Goal: Task Accomplishment & Management: Complete application form

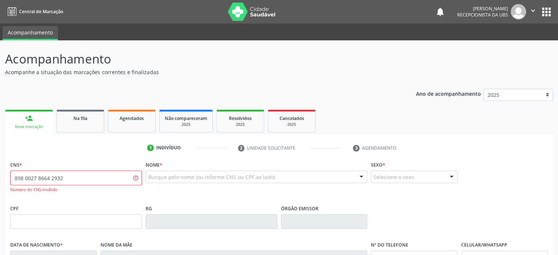
type input "898 0027 8664 2932"
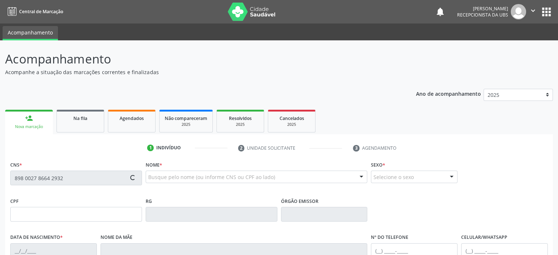
type input "[DATE]"
type input "[PERSON_NAME]"
type input "[PHONE_NUMBER]"
type input "22"
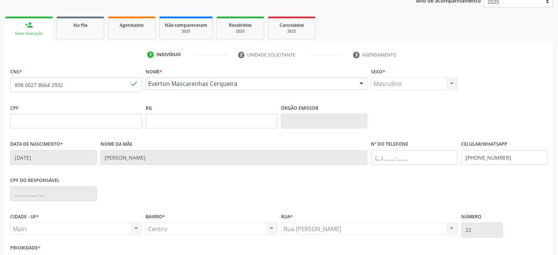
scroll to position [110, 0]
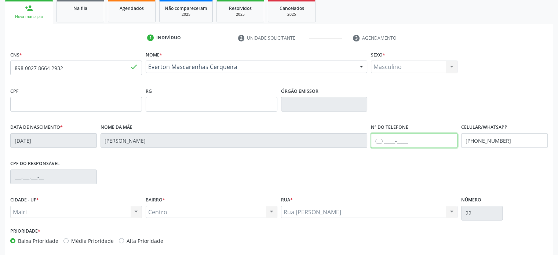
click at [379, 141] on input "text" at bounding box center [414, 140] width 87 height 15
drag, startPoint x: 415, startPoint y: 140, endPoint x: 369, endPoint y: 140, distance: 45.5
click at [369, 140] on div "Nº do Telefone [PHONE_NUMBER]" at bounding box center [414, 140] width 90 height 36
type input "[PHONE_NUMBER]"
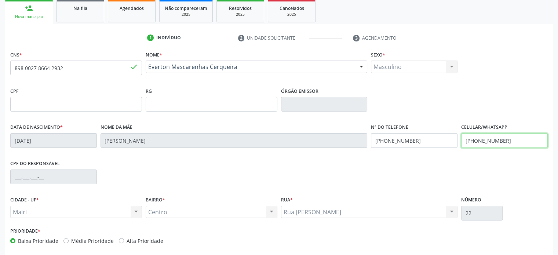
drag, startPoint x: 509, startPoint y: 141, endPoint x: 460, endPoint y: 144, distance: 49.2
click at [460, 144] on div "Celular/WhatsApp [PHONE_NUMBER]" at bounding box center [505, 140] width 90 height 36
paste input "1) 9996-2913"
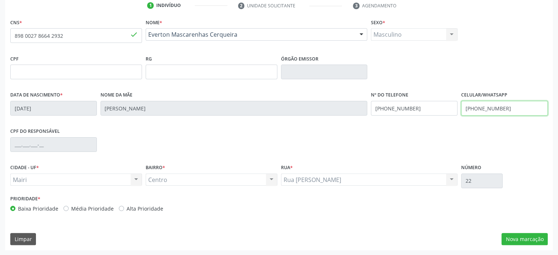
type input "[PHONE_NUMBER]"
click at [100, 209] on label "Média Prioridade" at bounding box center [92, 209] width 43 height 8
click at [69, 209] on input "Média Prioridade" at bounding box center [66, 208] width 5 height 7
radio input "true"
click at [530, 240] on button "Nova marcação" at bounding box center [525, 239] width 46 height 12
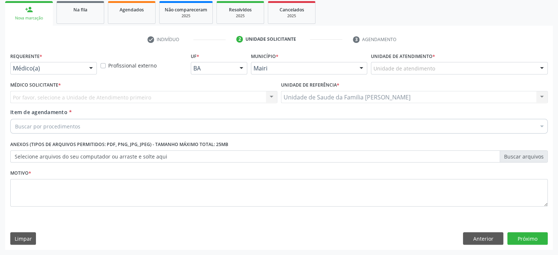
scroll to position [108, 0]
click at [451, 66] on div "Unidade de atendimento" at bounding box center [459, 68] width 177 height 12
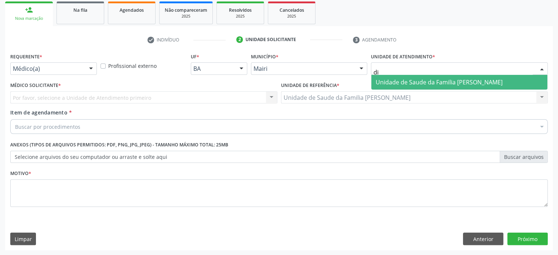
type input "dil"
click at [444, 84] on span "Unidade de Saude da Familia [PERSON_NAME]" at bounding box center [439, 82] width 127 height 8
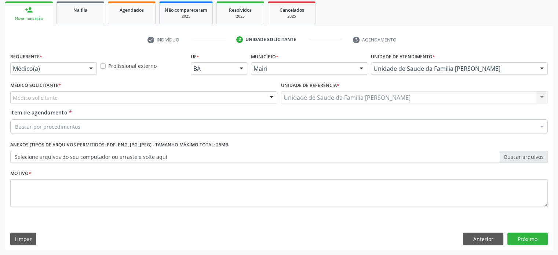
click at [105, 100] on div "Médico solicitante" at bounding box center [143, 97] width 267 height 12
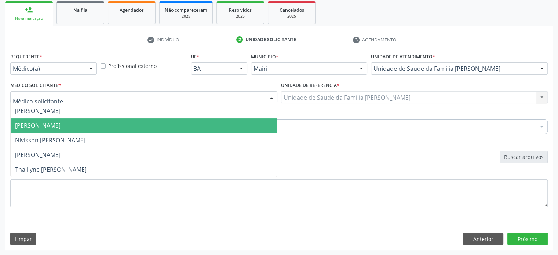
click at [83, 124] on span "[PERSON_NAME]" at bounding box center [144, 125] width 267 height 15
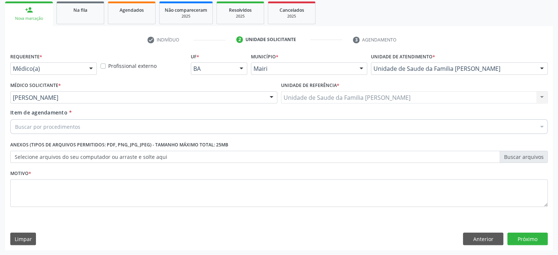
click at [69, 131] on div "Buscar por procedimentos" at bounding box center [279, 126] width 538 height 15
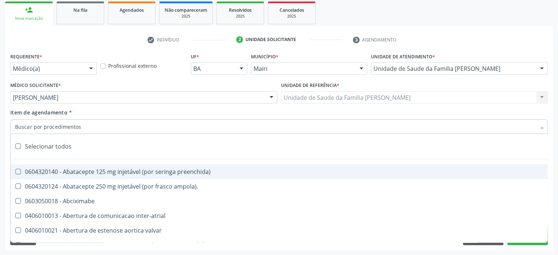
click at [67, 125] on input "Item de agendamento *" at bounding box center [275, 126] width 521 height 15
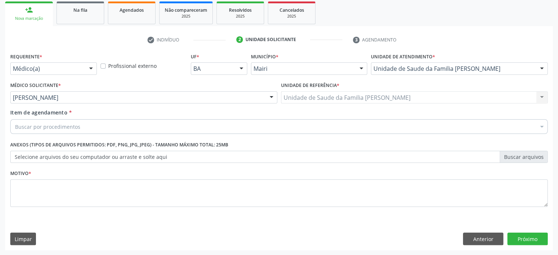
click at [63, 157] on label "Selecione arquivos do seu computador ou arraste e solte aqui" at bounding box center [279, 157] width 538 height 12
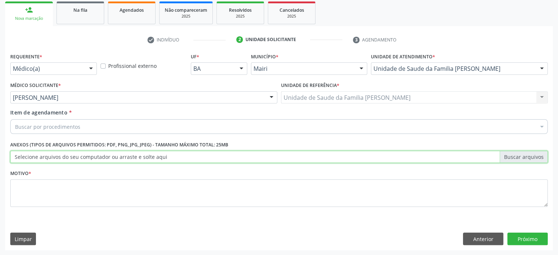
click at [63, 157] on input "Selecione arquivos do seu computador ou arraste e solte aqui" at bounding box center [279, 157] width 538 height 12
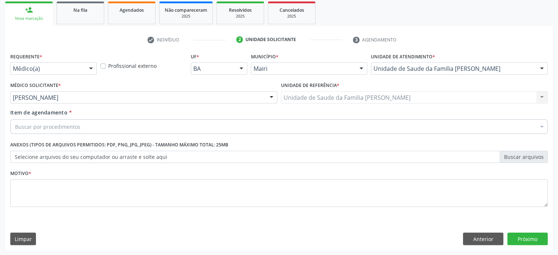
click at [164, 155] on label "Selecione arquivos do seu computador ou arraste e solte aqui" at bounding box center [279, 157] width 538 height 12
click at [164, 155] on input "Selecione arquivos do seu computador ou arraste e solte aqui" at bounding box center [279, 157] width 538 height 12
click at [85, 127] on div "Buscar por procedimentos" at bounding box center [279, 126] width 538 height 15
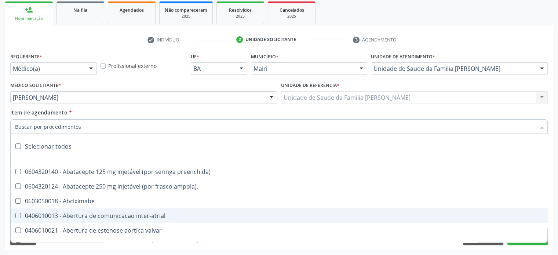
paste input "0205020046"
type input "0205020046"
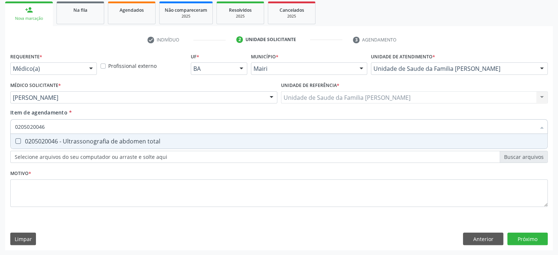
click at [81, 141] on div "0205020046 - Ultrassonografia de abdomen total" at bounding box center [279, 141] width 528 height 6
checkbox total "true"
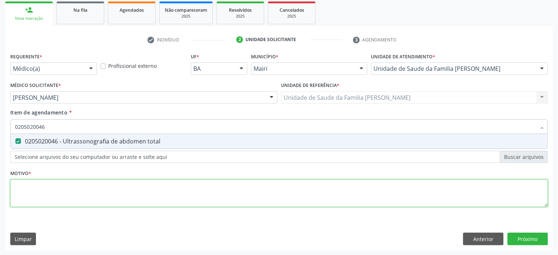
click at [23, 190] on div "Requerente * Médico(a) Médico(a) Enfermeiro(a) Paciente Nenhum resultado encont…" at bounding box center [279, 134] width 538 height 166
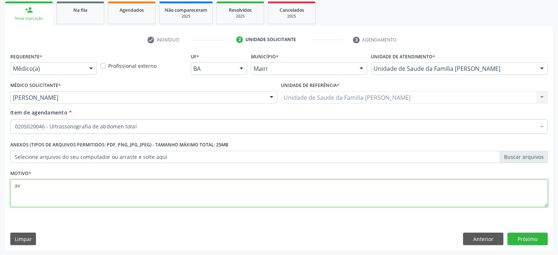
type textarea "a"
type textarea "AVALIAÇÃO"
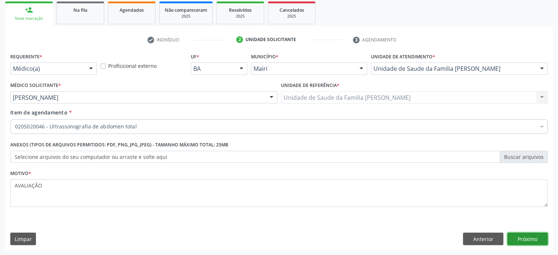
click at [523, 236] on button "Próximo" at bounding box center [528, 239] width 40 height 12
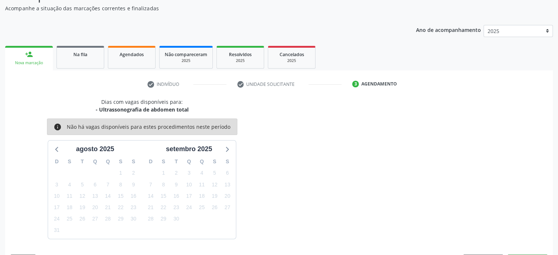
scroll to position [85, 0]
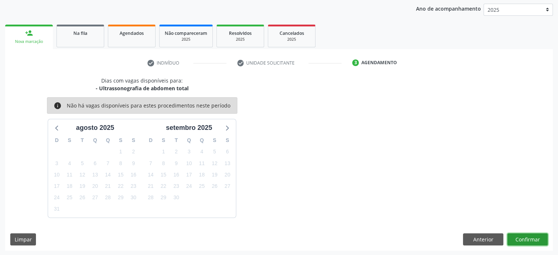
click at [532, 239] on button "Confirmar" at bounding box center [528, 240] width 40 height 12
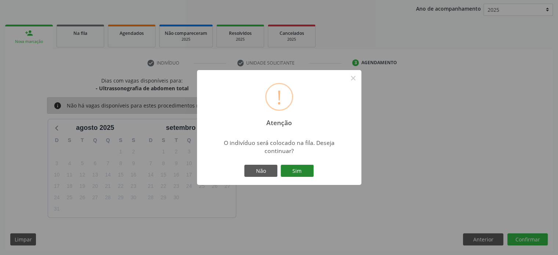
click at [307, 172] on button "Sim" at bounding box center [297, 171] width 33 height 12
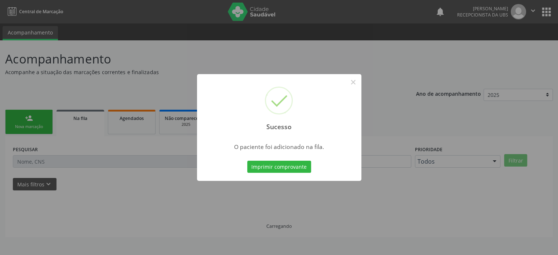
scroll to position [0, 0]
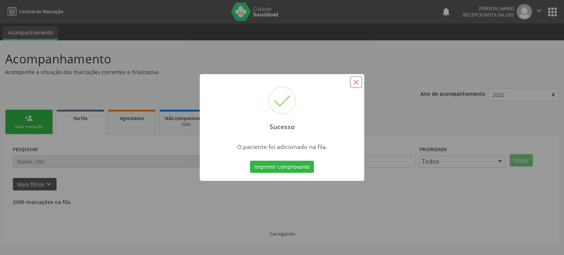
click at [358, 83] on button "×" at bounding box center [356, 82] width 12 height 12
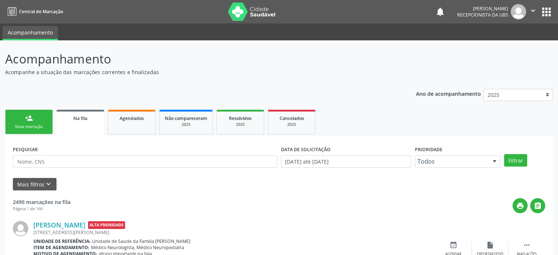
click at [36, 123] on link "person_add Nova marcação" at bounding box center [29, 122] width 48 height 25
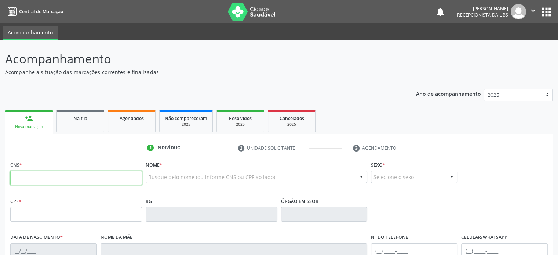
click at [50, 181] on input "text" at bounding box center [76, 178] width 132 height 15
type input "702 4000 8702 0723"
type input "[DATE]"
type input "[PERSON_NAME]"
type input "[PHONE_NUMBER]"
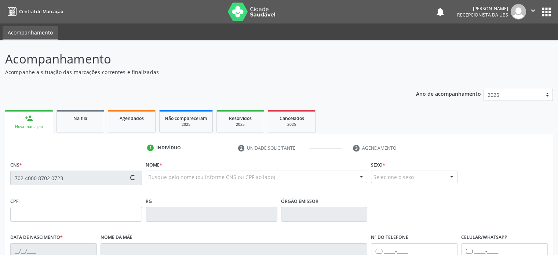
type input "[PHONE_NUMBER]"
type input "22"
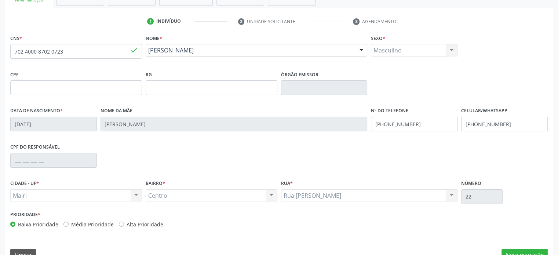
scroll to position [142, 0]
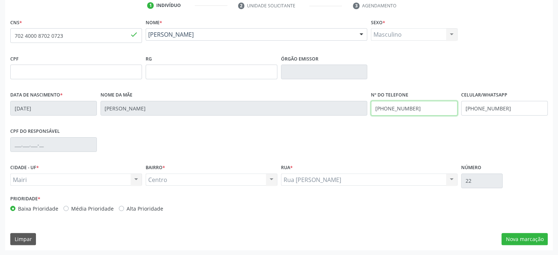
drag, startPoint x: 419, startPoint y: 108, endPoint x: 390, endPoint y: 108, distance: 28.6
click at [390, 108] on input "[PHONE_NUMBER]" at bounding box center [414, 108] width 87 height 15
drag, startPoint x: 416, startPoint y: 110, endPoint x: 370, endPoint y: 110, distance: 45.9
click at [370, 110] on div "Nº do Telefone [PHONE_NUMBER]" at bounding box center [414, 108] width 90 height 36
type input "[PHONE_NUMBER]"
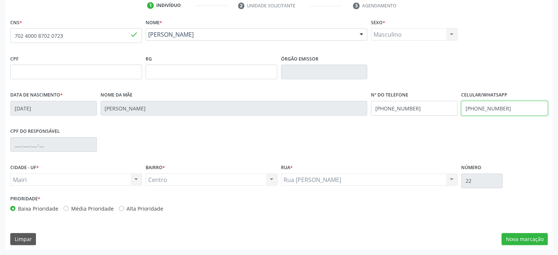
drag, startPoint x: 506, startPoint y: 109, endPoint x: 462, endPoint y: 109, distance: 44.1
click at [462, 109] on input "[PHONE_NUMBER]" at bounding box center [505, 108] width 87 height 15
paste input "1) 9996-2913"
type input "[PHONE_NUMBER]"
click at [532, 237] on button "Nova marcação" at bounding box center [525, 239] width 46 height 12
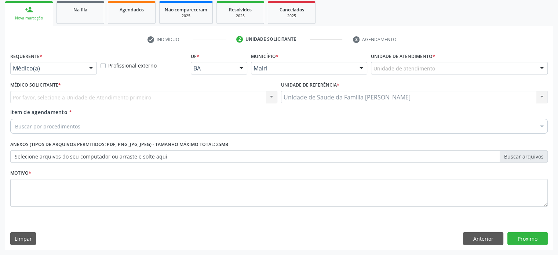
scroll to position [108, 0]
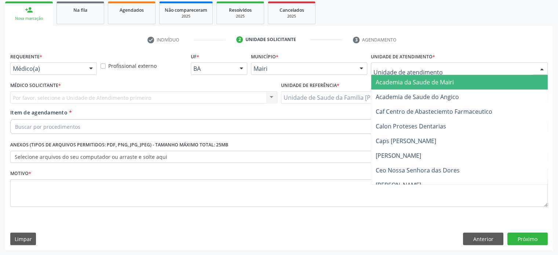
click at [453, 72] on div at bounding box center [459, 68] width 177 height 12
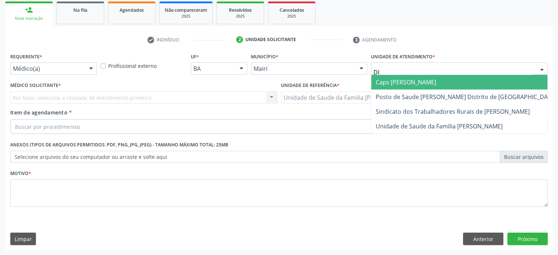
type input "DIL"
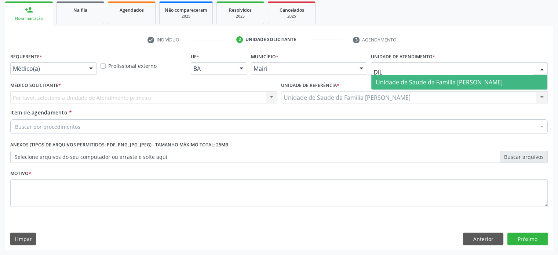
click at [446, 77] on span "Unidade de Saude da Familia [PERSON_NAME]" at bounding box center [460, 82] width 176 height 15
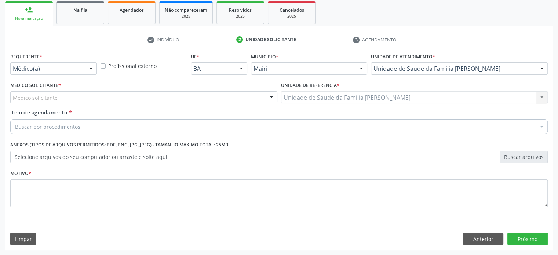
click at [20, 99] on div "Médico solicitante [PERSON_NAME] [PERSON_NAME] [PERSON_NAME] Nenhum resultado e…" at bounding box center [143, 97] width 267 height 12
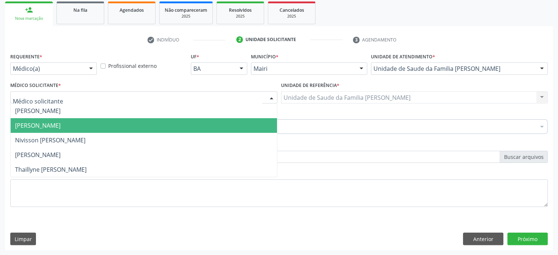
click at [25, 123] on span "[PERSON_NAME]" at bounding box center [38, 126] width 46 height 8
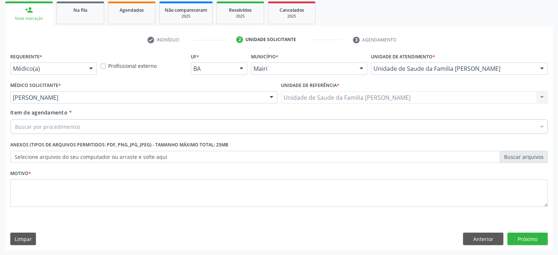
click at [86, 127] on div "Buscar por procedimentos" at bounding box center [279, 126] width 538 height 15
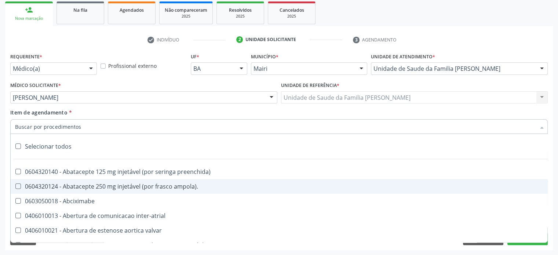
paste input "0205020046"
type input "0205020046"
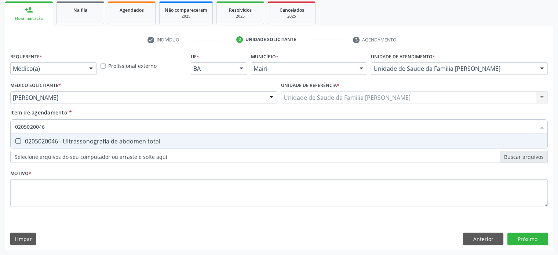
click at [17, 141] on total at bounding box center [18, 141] width 6 height 6
click at [15, 141] on total "checkbox" at bounding box center [13, 141] width 5 height 5
checkbox total "true"
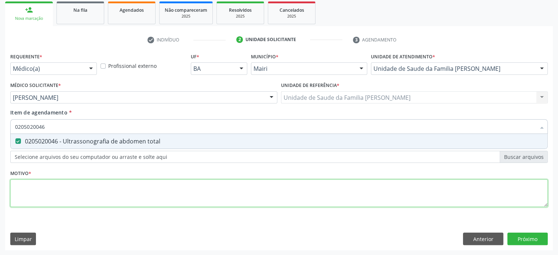
click at [17, 189] on div "Requerente * Médico(a) Médico(a) Enfermeiro(a) Paciente Nenhum resultado encont…" at bounding box center [279, 134] width 538 height 166
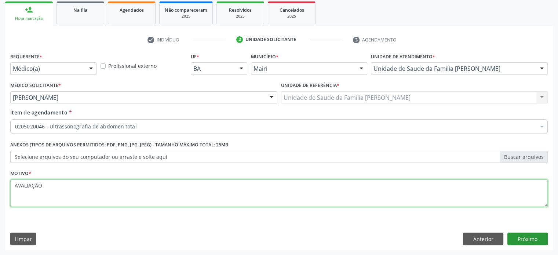
type textarea "AVALIAÇÃO"
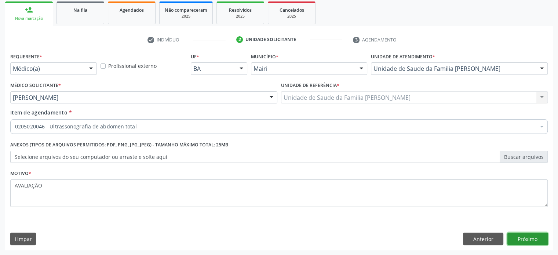
click at [538, 241] on button "Próximo" at bounding box center [528, 239] width 40 height 12
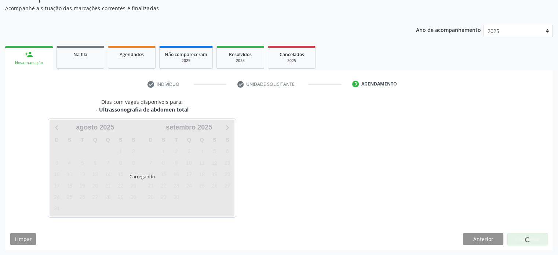
scroll to position [85, 0]
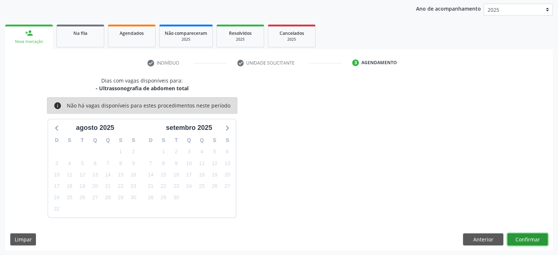
click at [523, 237] on button "Confirmar" at bounding box center [528, 240] width 40 height 12
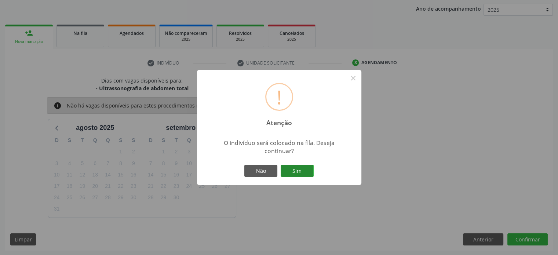
click at [304, 175] on button "Sim" at bounding box center [297, 171] width 33 height 12
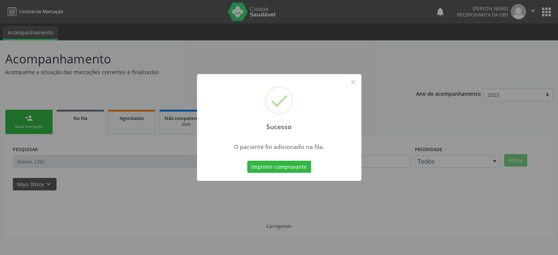
scroll to position [0, 0]
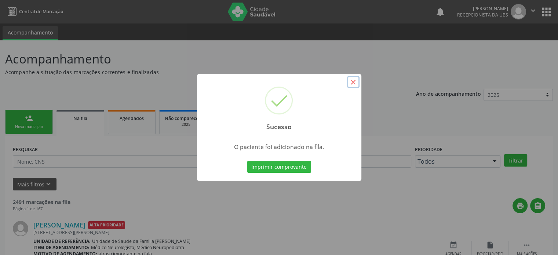
click at [352, 82] on button "×" at bounding box center [353, 82] width 12 height 12
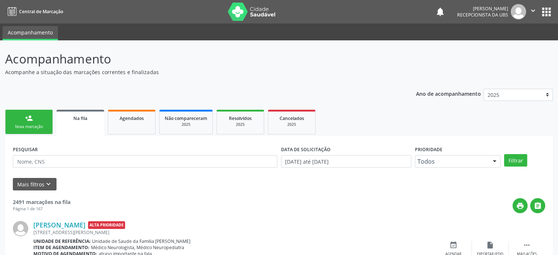
click at [41, 123] on link "person_add Nova marcação" at bounding box center [29, 122] width 48 height 25
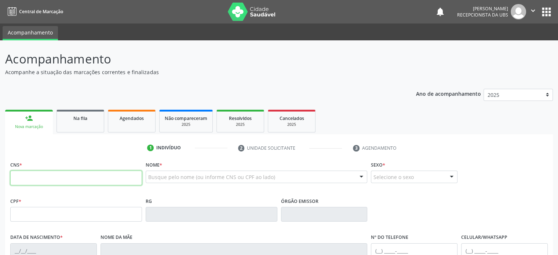
click at [46, 180] on input "text" at bounding box center [76, 178] width 132 height 15
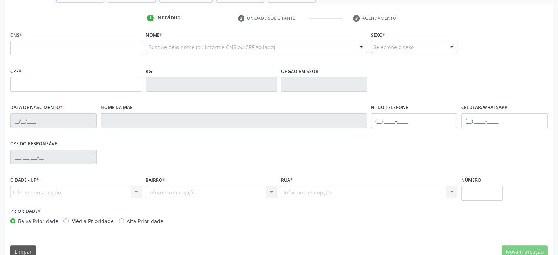
scroll to position [142, 0]
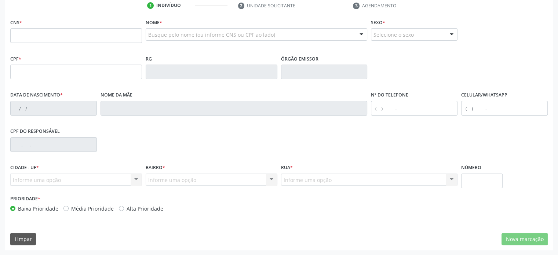
drag, startPoint x: 8, startPoint y: 164, endPoint x: 162, endPoint y: 213, distance: 160.7
click at [162, 213] on div "CNS * Nome * Busque pelo nome (ou informe CNS ou CPF ao lado) Nenhum resultado …" at bounding box center [279, 117] width 538 height 200
click at [191, 210] on div "Baixa Prioridade Média Prioridade Alta Prioridade" at bounding box center [143, 209] width 267 height 8
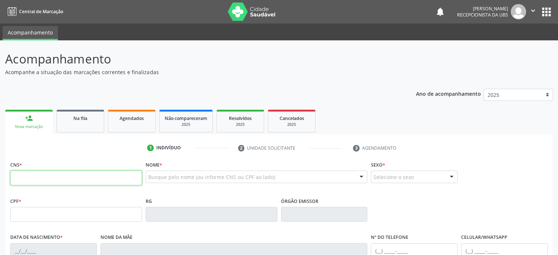
click at [36, 178] on input "text" at bounding box center [76, 178] width 132 height 15
